Goal: Find specific page/section: Find specific page/section

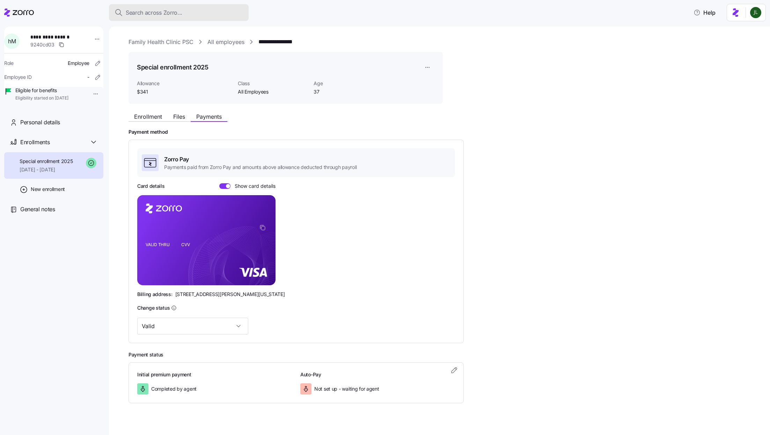
click at [185, 16] on div "Search across Zorro..." at bounding box center [178, 12] width 128 height 9
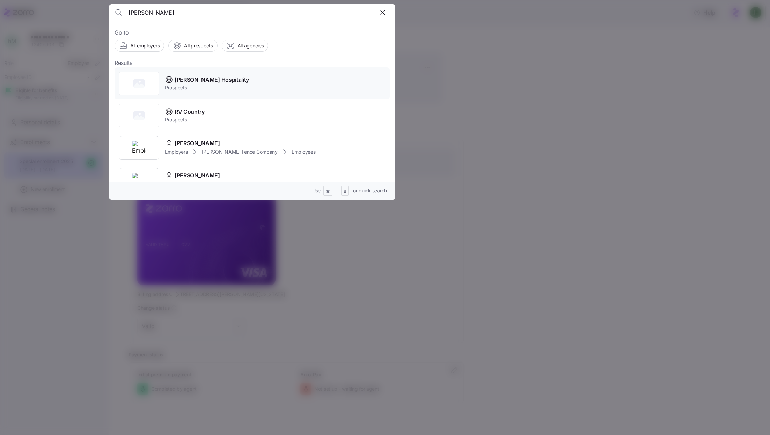
type input "[PERSON_NAME]"
click at [206, 94] on div "[PERSON_NAME] Hospitality Prospects" at bounding box center [251, 83] width 275 height 32
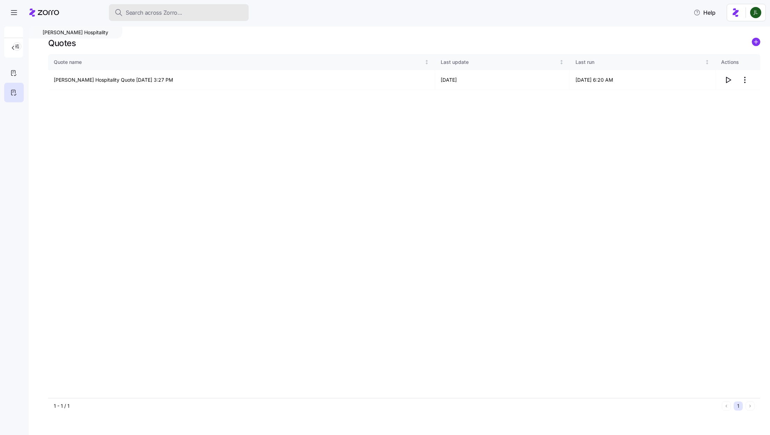
click at [217, 18] on button "Search across Zorro..." at bounding box center [179, 12] width 140 height 17
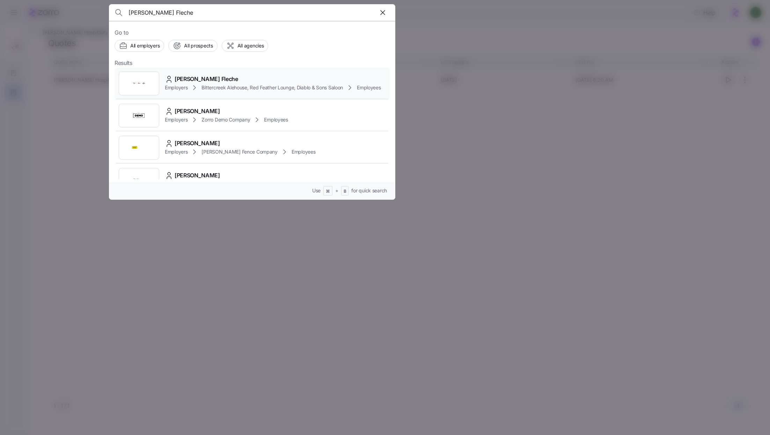
type input "[PERSON_NAME] Fleche"
click at [204, 83] on div "[PERSON_NAME] Fleche" at bounding box center [273, 79] width 216 height 9
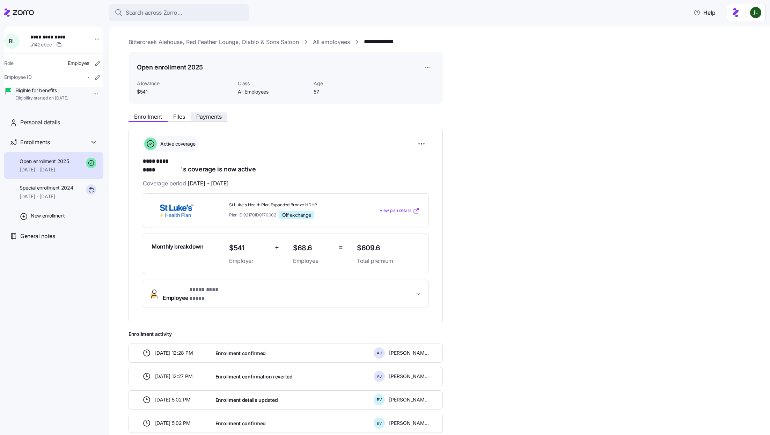
click at [196, 119] on span "Payments" at bounding box center [208, 117] width 25 height 6
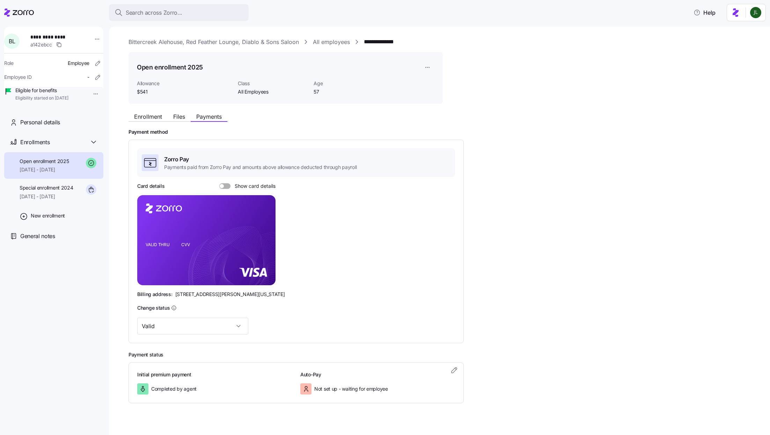
scroll to position [18, 0]
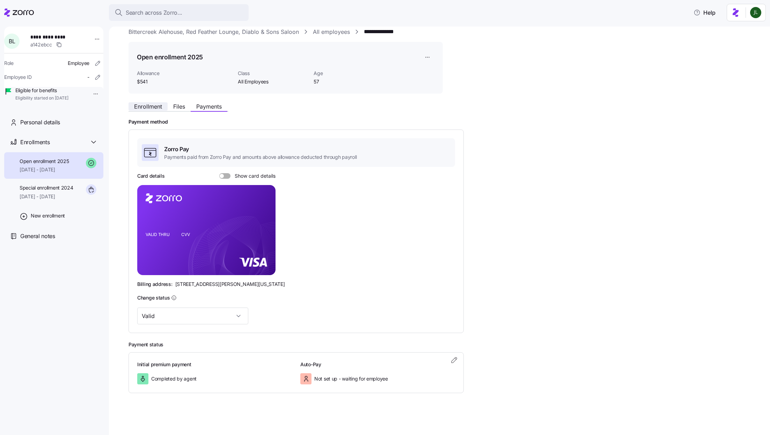
click at [142, 104] on span "Enrollment" at bounding box center [148, 107] width 28 height 6
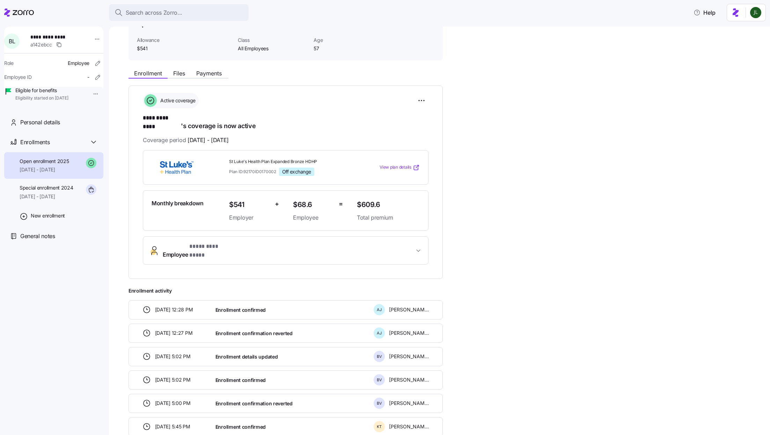
scroll to position [40, 0]
